Goal: Task Accomplishment & Management: Use online tool/utility

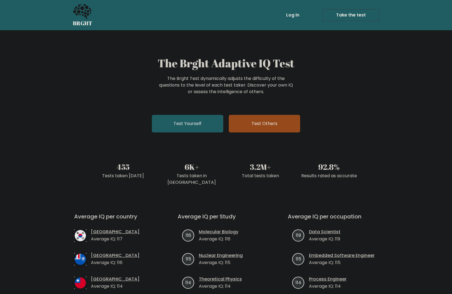
click at [270, 126] on link "Test Others" at bounding box center [264, 124] width 71 height 18
click at [178, 123] on link "Test Yourself" at bounding box center [187, 124] width 71 height 18
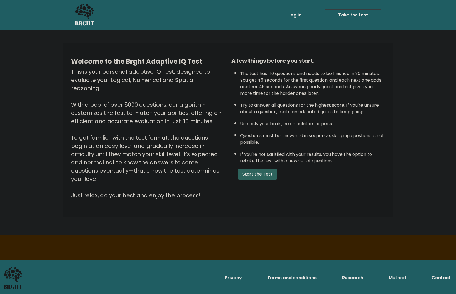
click at [260, 168] on button "Start the Test" at bounding box center [257, 173] width 39 height 11
click at [74, 21] on div "BRGHT BRGHT Log in Take the test Take the test" at bounding box center [228, 15] width 313 height 26
click at [82, 14] on icon at bounding box center [84, 11] width 18 height 15
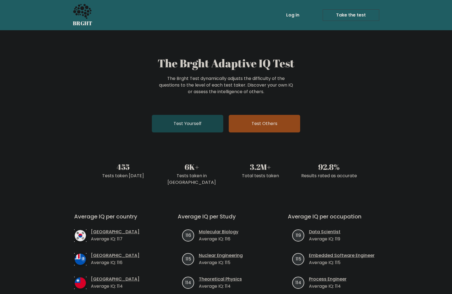
click at [190, 122] on link "Test Yourself" at bounding box center [187, 124] width 71 height 18
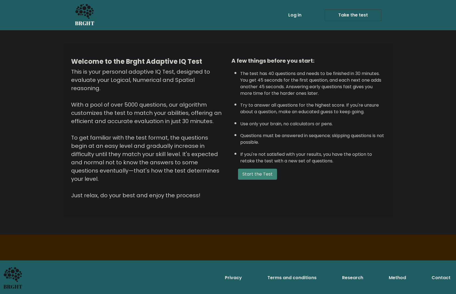
click at [329, 106] on li "Try to answer all questions for the highest score. If you're unsure about a que…" at bounding box center [312, 107] width 145 height 16
click at [87, 8] on icon at bounding box center [84, 12] width 19 height 16
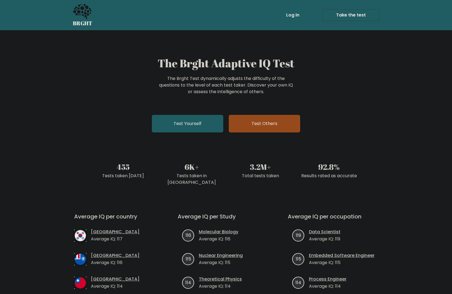
click at [273, 129] on link "Test Others" at bounding box center [264, 124] width 71 height 18
click at [195, 127] on link "Test Yourself" at bounding box center [187, 124] width 71 height 18
